Goal: Task Accomplishment & Management: Manage account settings

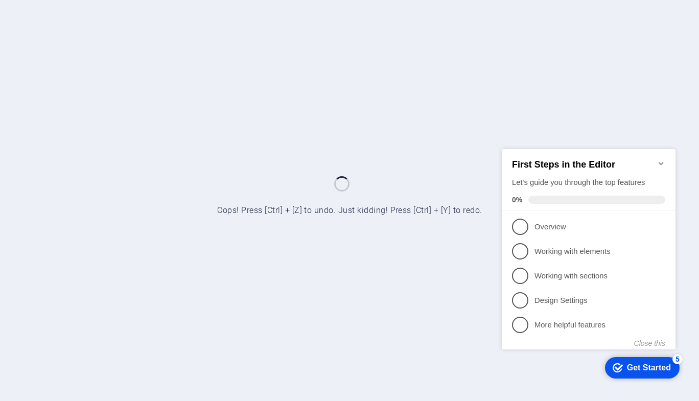
click at [662, 159] on icon "Minimize checklist" at bounding box center [661, 163] width 8 height 8
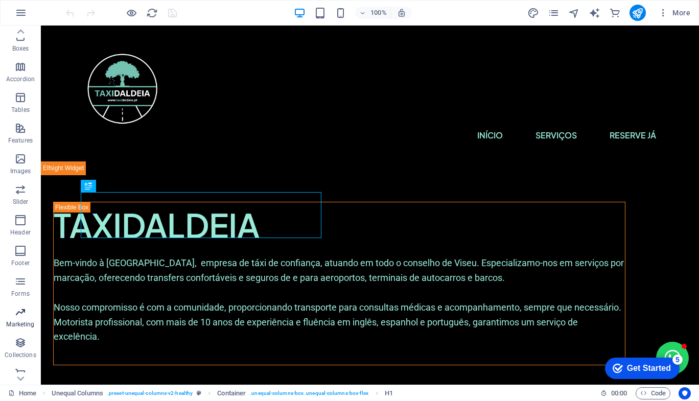
scroll to position [131, 0]
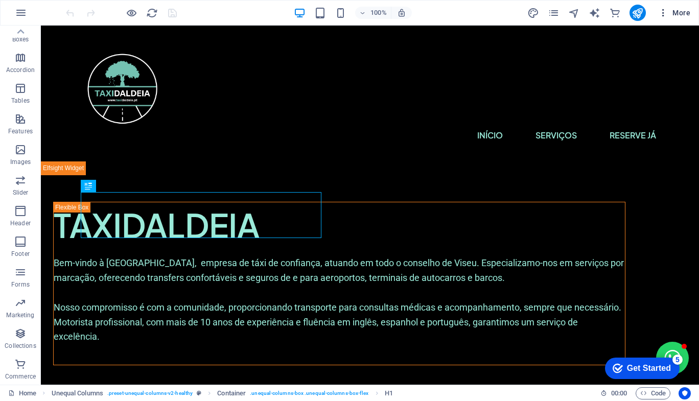
click at [0, 0] on span "More" at bounding box center [0, 0] width 0 height 0
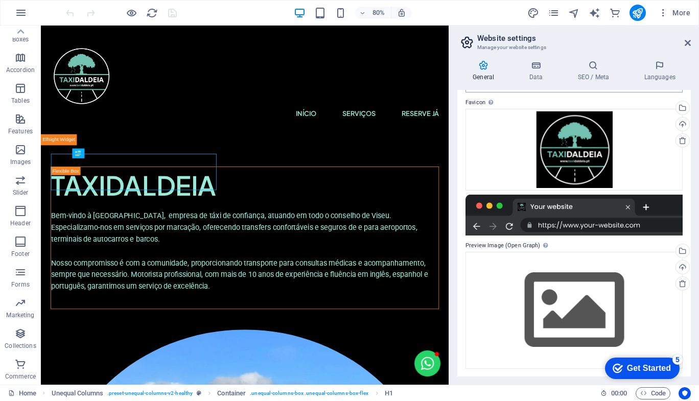
scroll to position [129, 0]
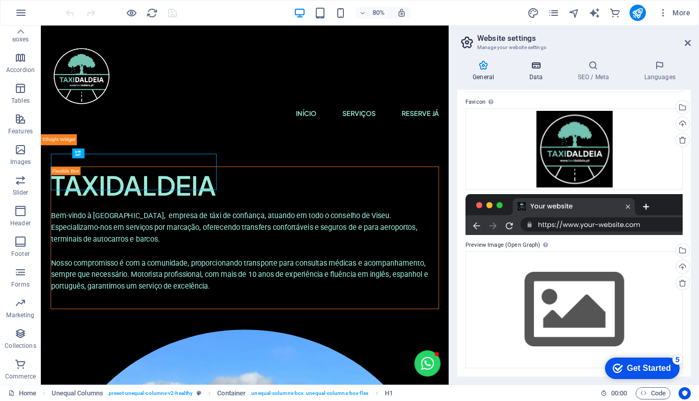
click at [0, 0] on h4 "Data" at bounding box center [0, 0] width 0 height 0
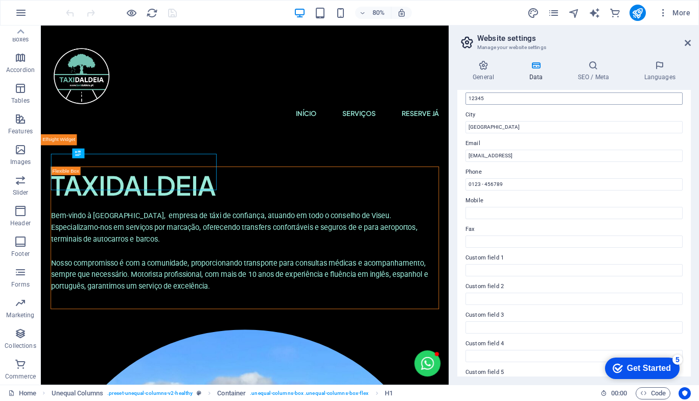
scroll to position [204, 0]
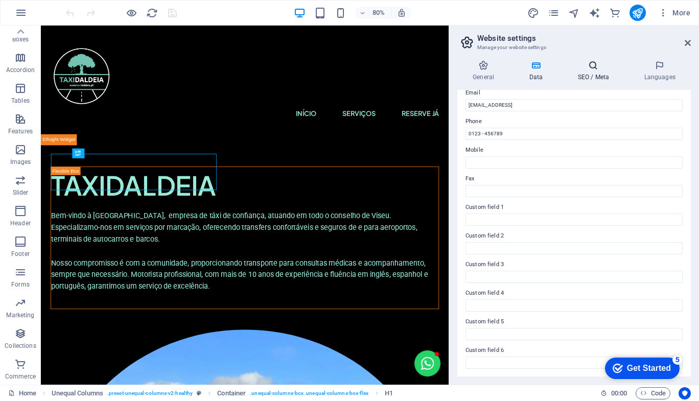
click at [0, 0] on icon at bounding box center [0, 0] width 0 height 0
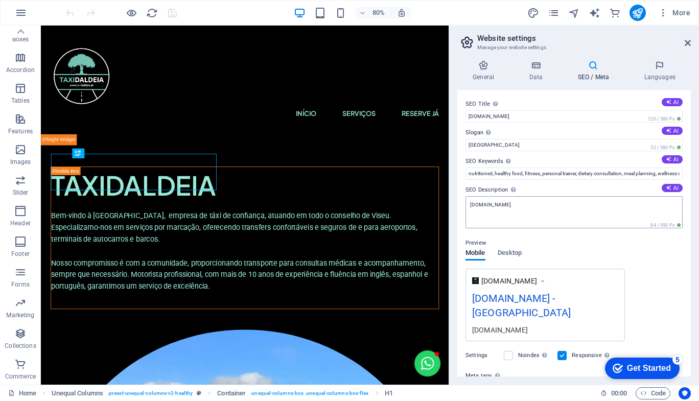
scroll to position [89, 0]
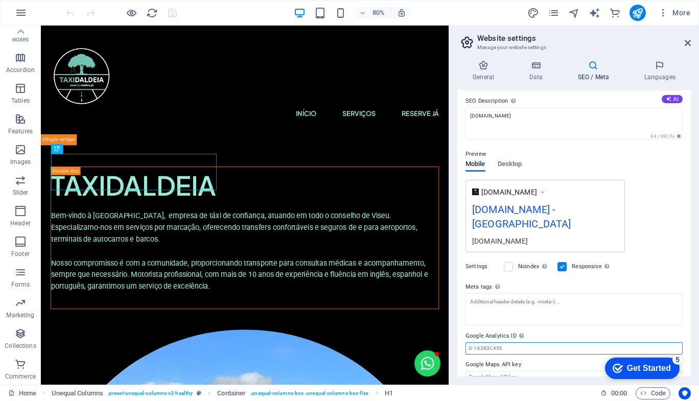
paste input "G-WD2XDJ9NK9"
type input "G-WD2XDJ9NK9"
